Goal: Task Accomplishment & Management: Complete application form

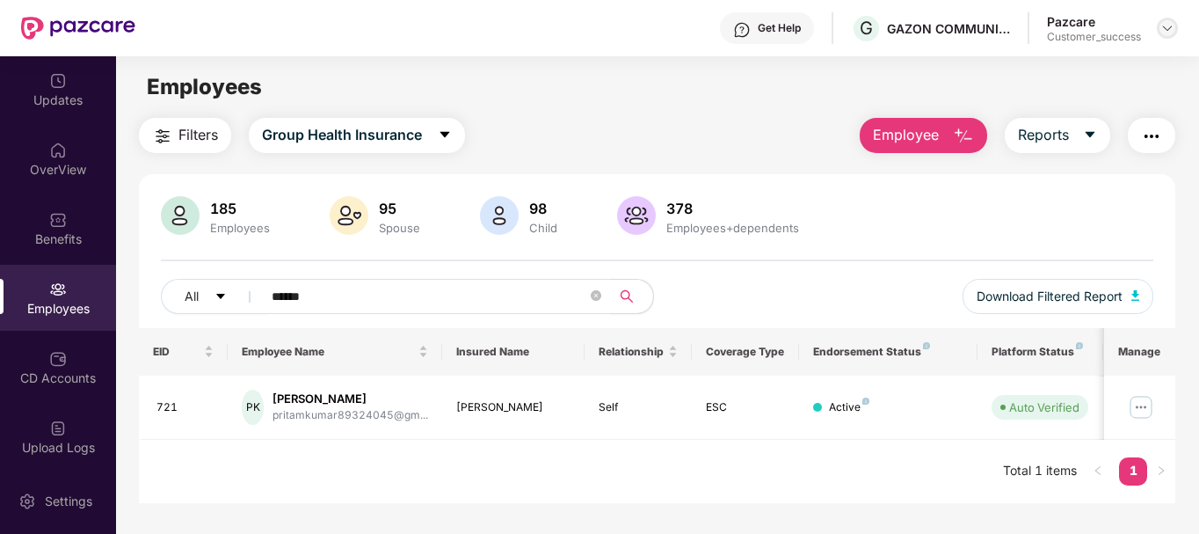
click at [1162, 31] on img at bounding box center [1168, 28] width 14 height 14
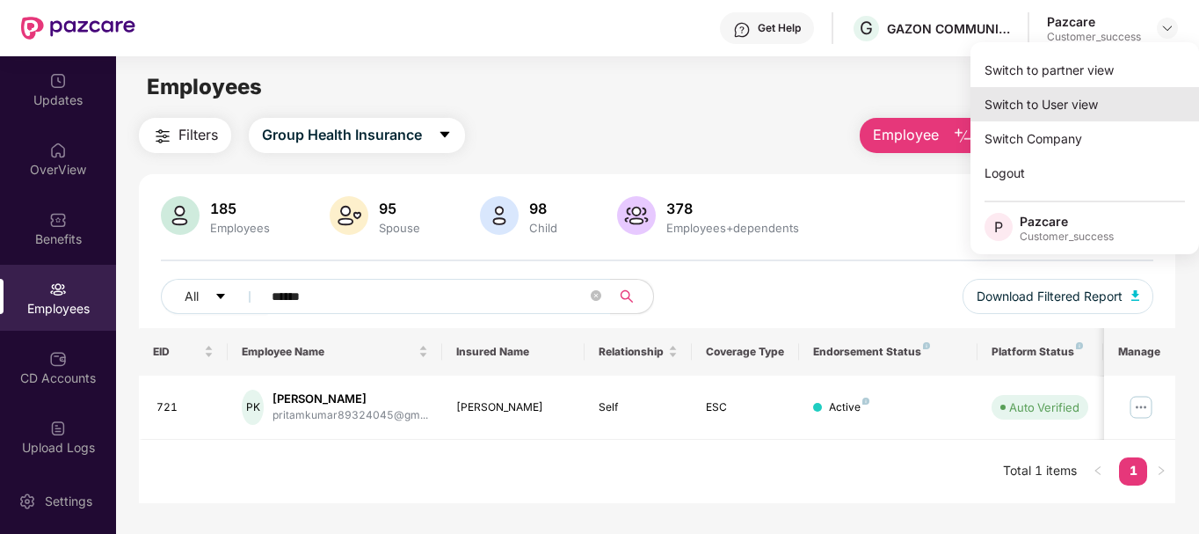
click at [1068, 93] on div "Switch to User view" at bounding box center [1085, 104] width 229 height 34
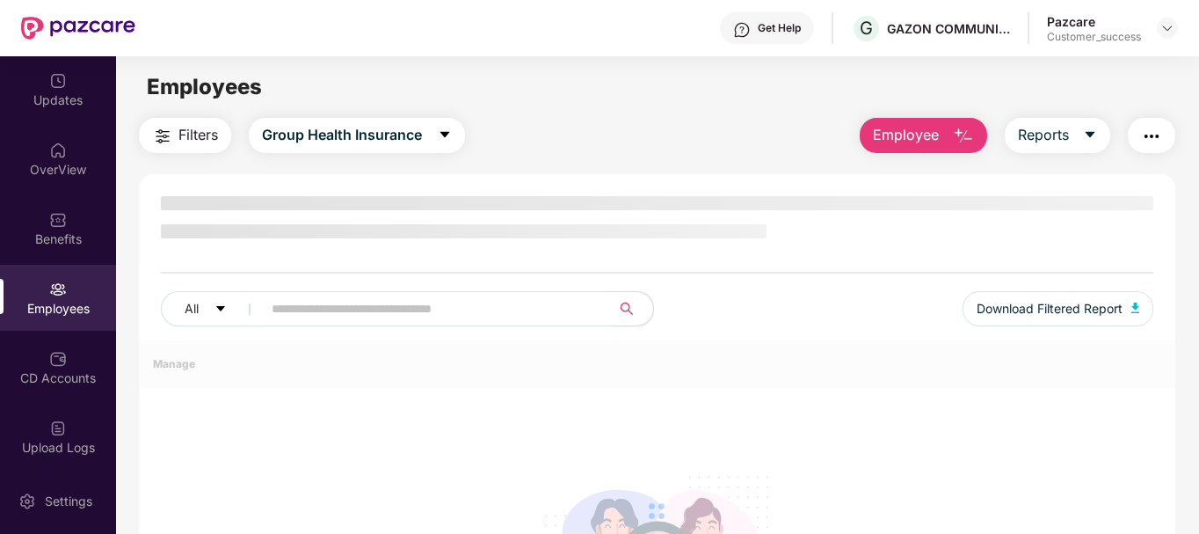
click at [1163, 21] on img at bounding box center [1168, 28] width 14 height 14
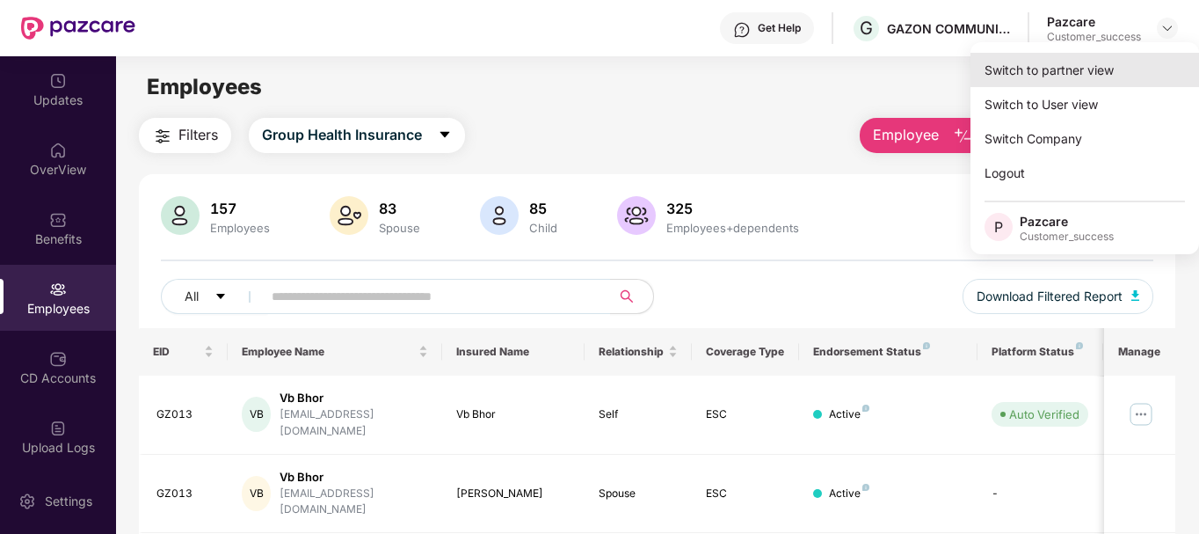
click at [1097, 67] on div "Switch to partner view" at bounding box center [1085, 70] width 229 height 34
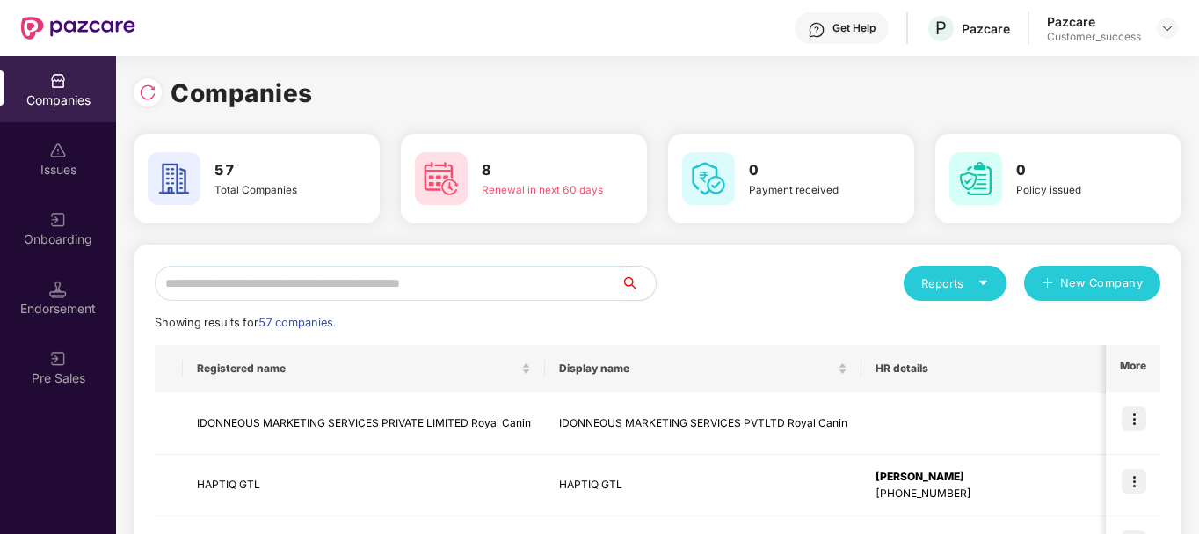
click at [477, 281] on input "text" at bounding box center [388, 283] width 466 height 35
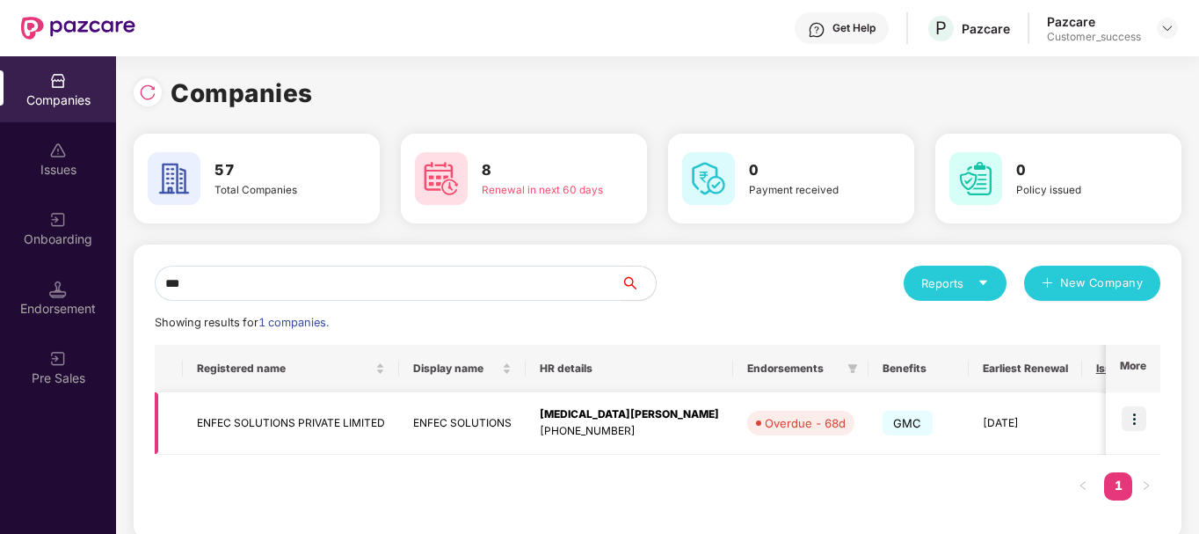
type input "***"
click at [368, 424] on td "ENFEC SOLUTIONS PRIVATE LIMITED" at bounding box center [291, 423] width 216 height 62
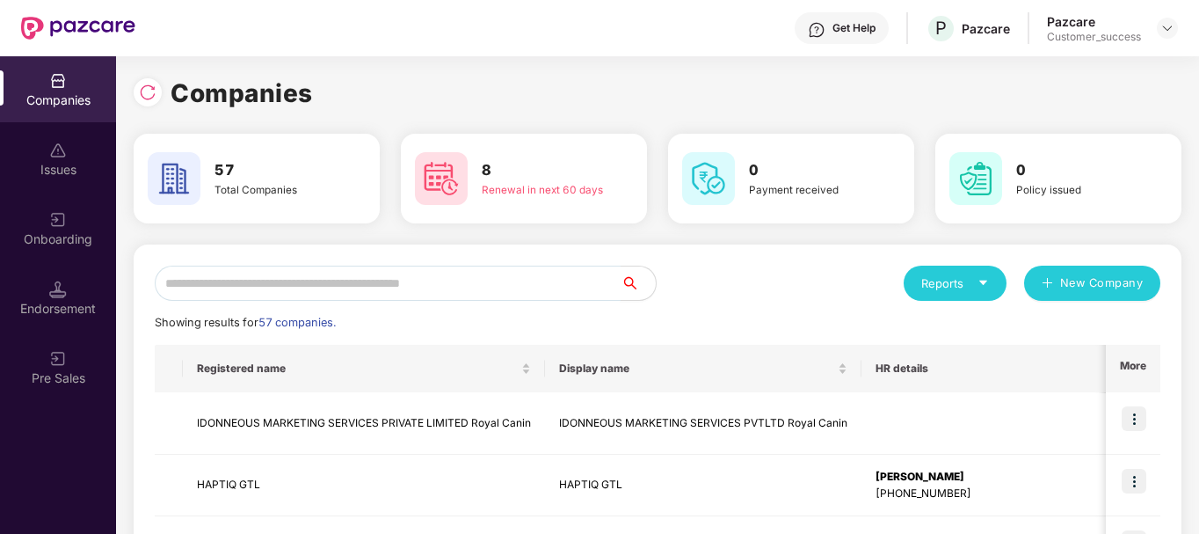
click at [463, 282] on input "text" at bounding box center [388, 283] width 466 height 35
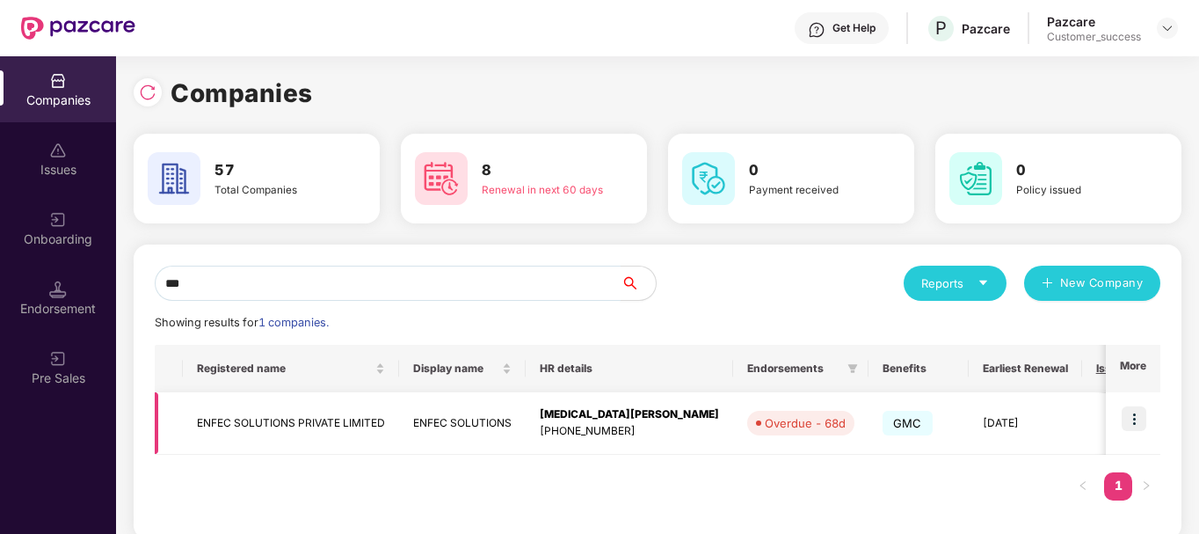
type input "***"
click at [1136, 424] on img at bounding box center [1134, 418] width 25 height 25
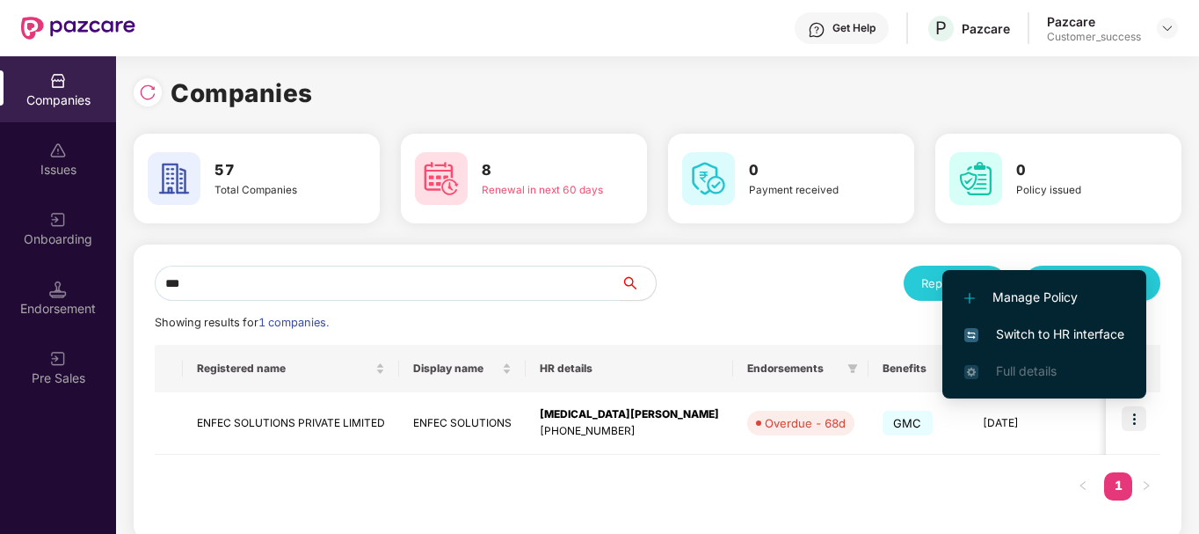
click at [1089, 330] on span "Switch to HR interface" at bounding box center [1045, 333] width 160 height 19
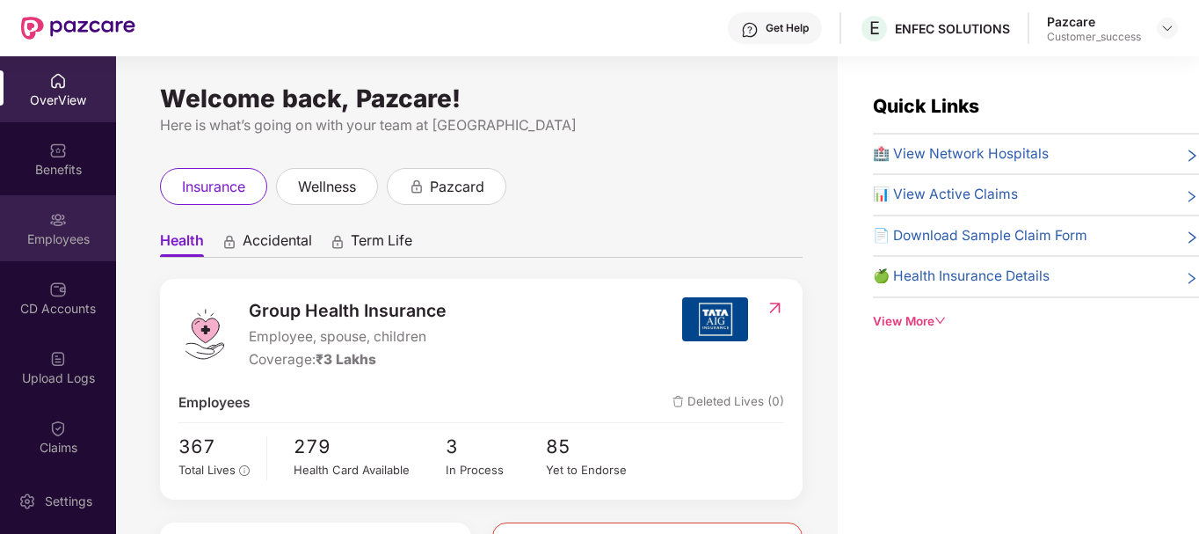
click at [60, 230] on div "Employees" at bounding box center [58, 239] width 116 height 18
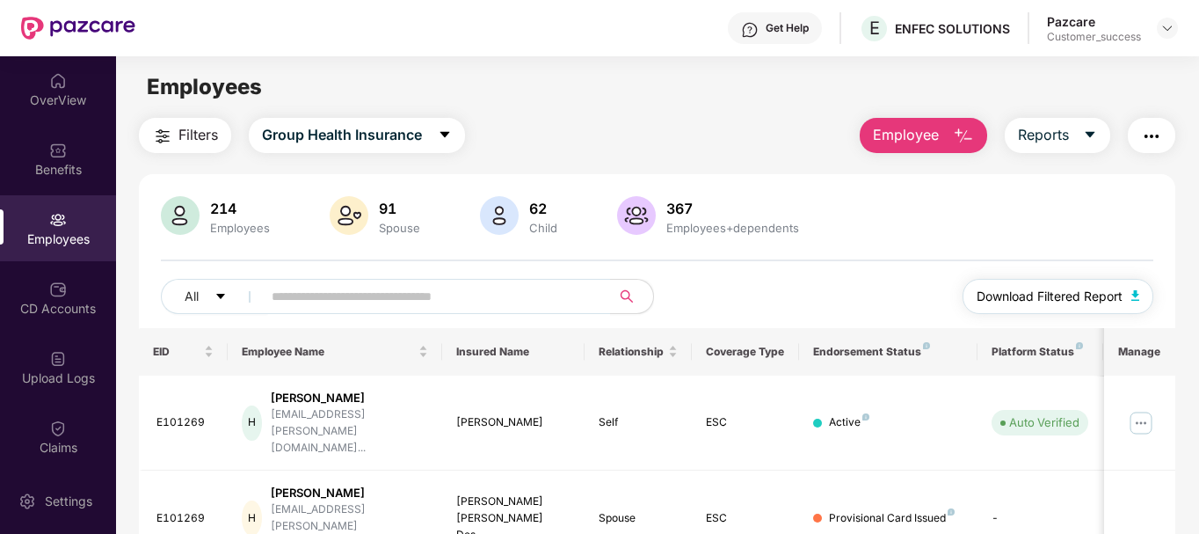
click at [1102, 294] on span "Download Filtered Report" at bounding box center [1050, 296] width 146 height 19
click at [944, 122] on button "Employee" at bounding box center [924, 135] width 128 height 35
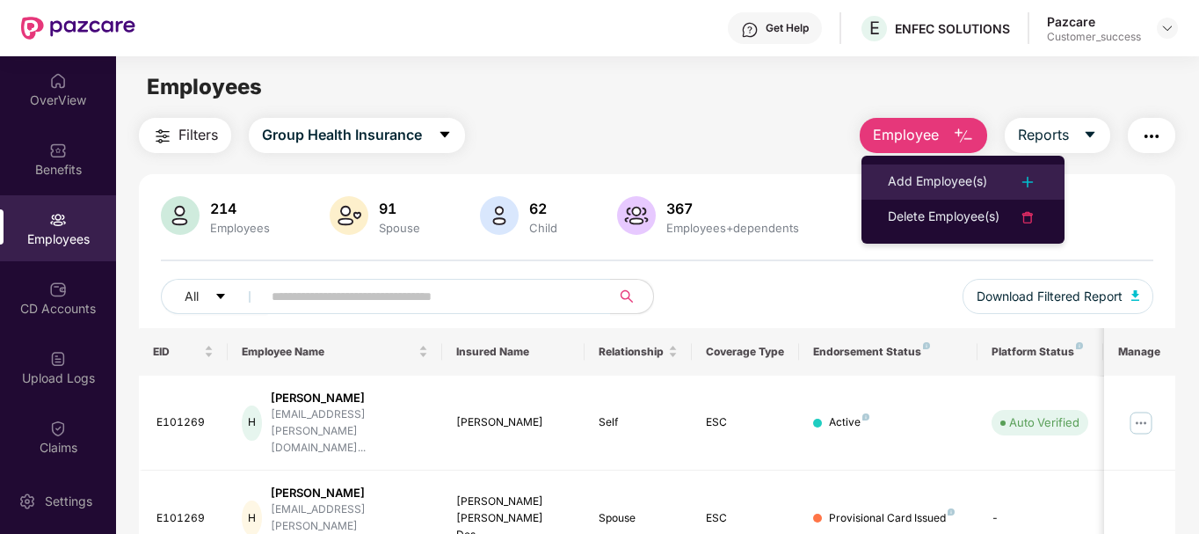
click at [944, 171] on div "Add Employee(s)" at bounding box center [937, 181] width 99 height 21
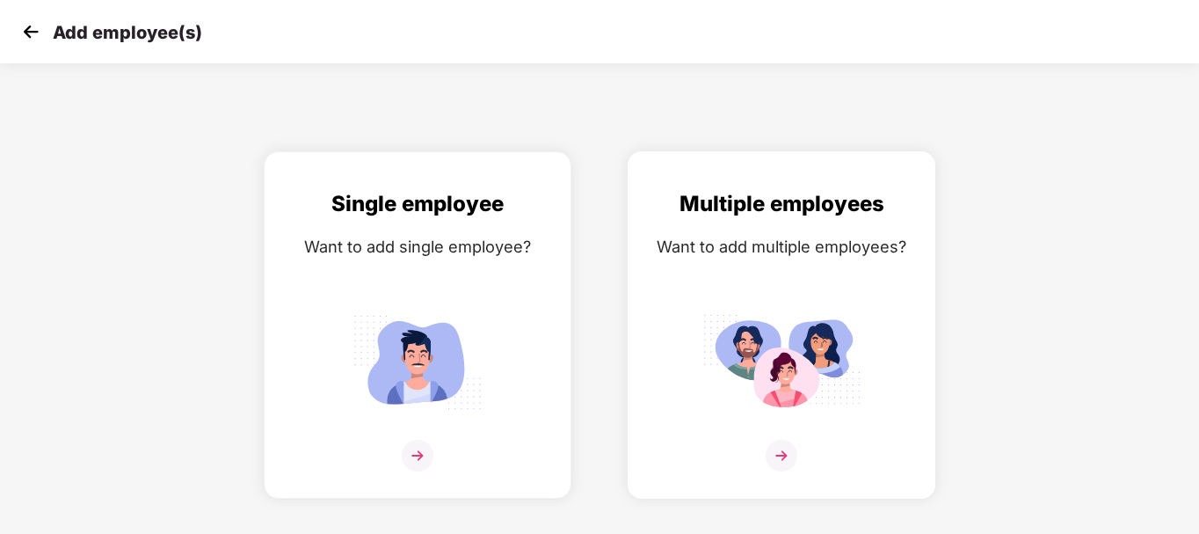
click at [763, 334] on img at bounding box center [782, 362] width 158 height 110
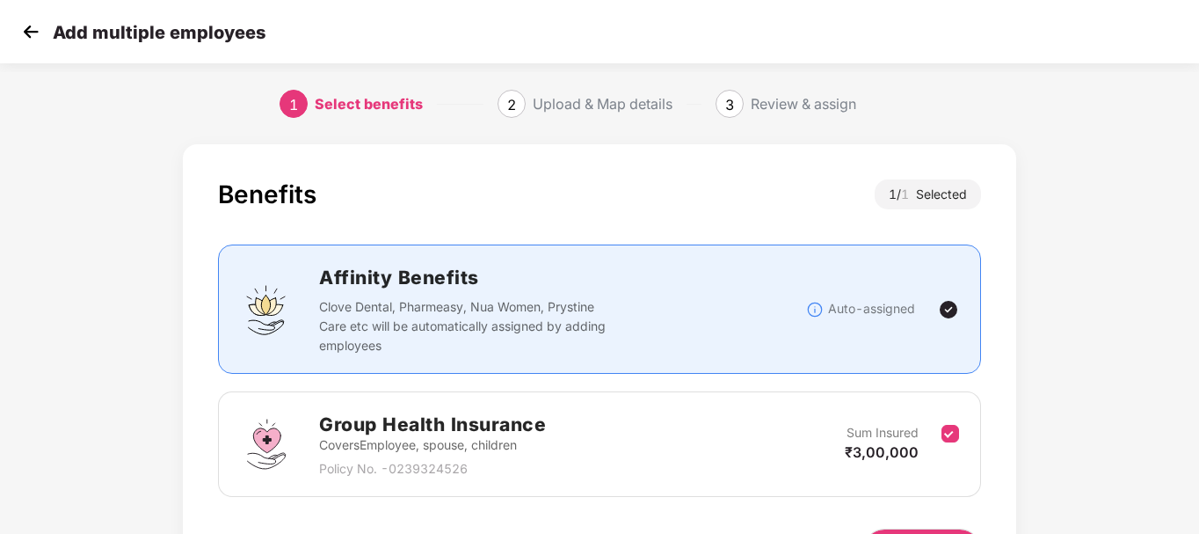
scroll to position [116, 0]
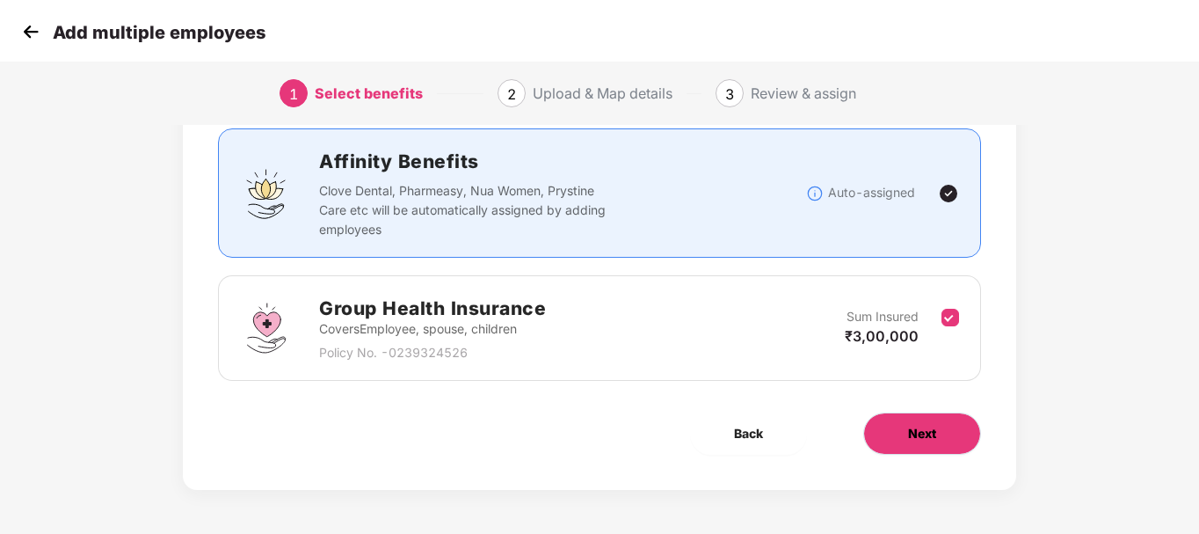
click at [913, 436] on span "Next" at bounding box center [922, 433] width 28 height 19
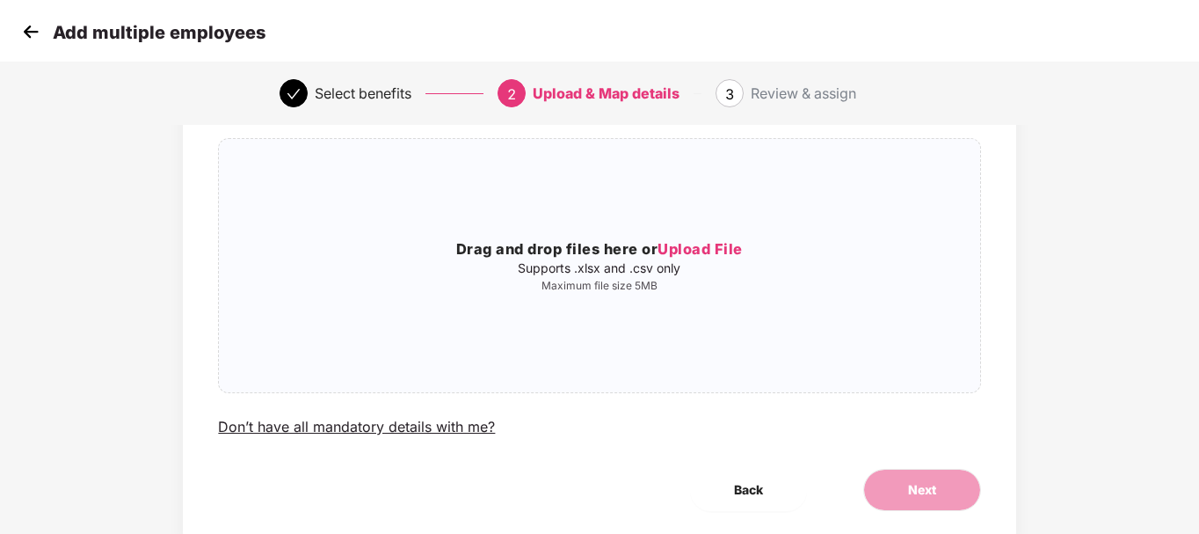
scroll to position [0, 0]
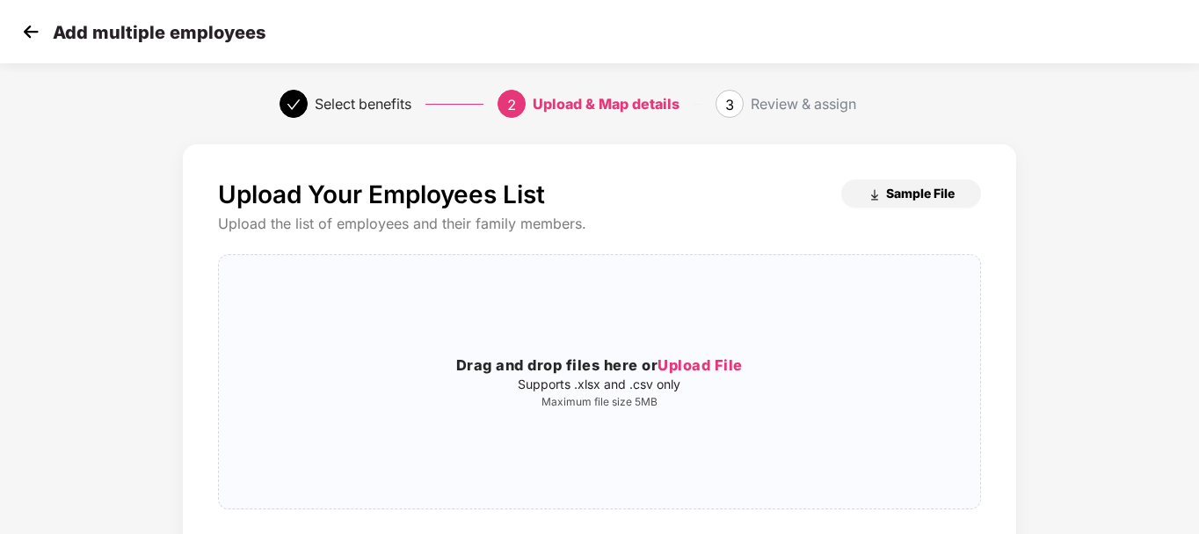
click at [945, 189] on span "Sample File" at bounding box center [920, 193] width 69 height 17
